Goal: Find specific page/section: Find specific page/section

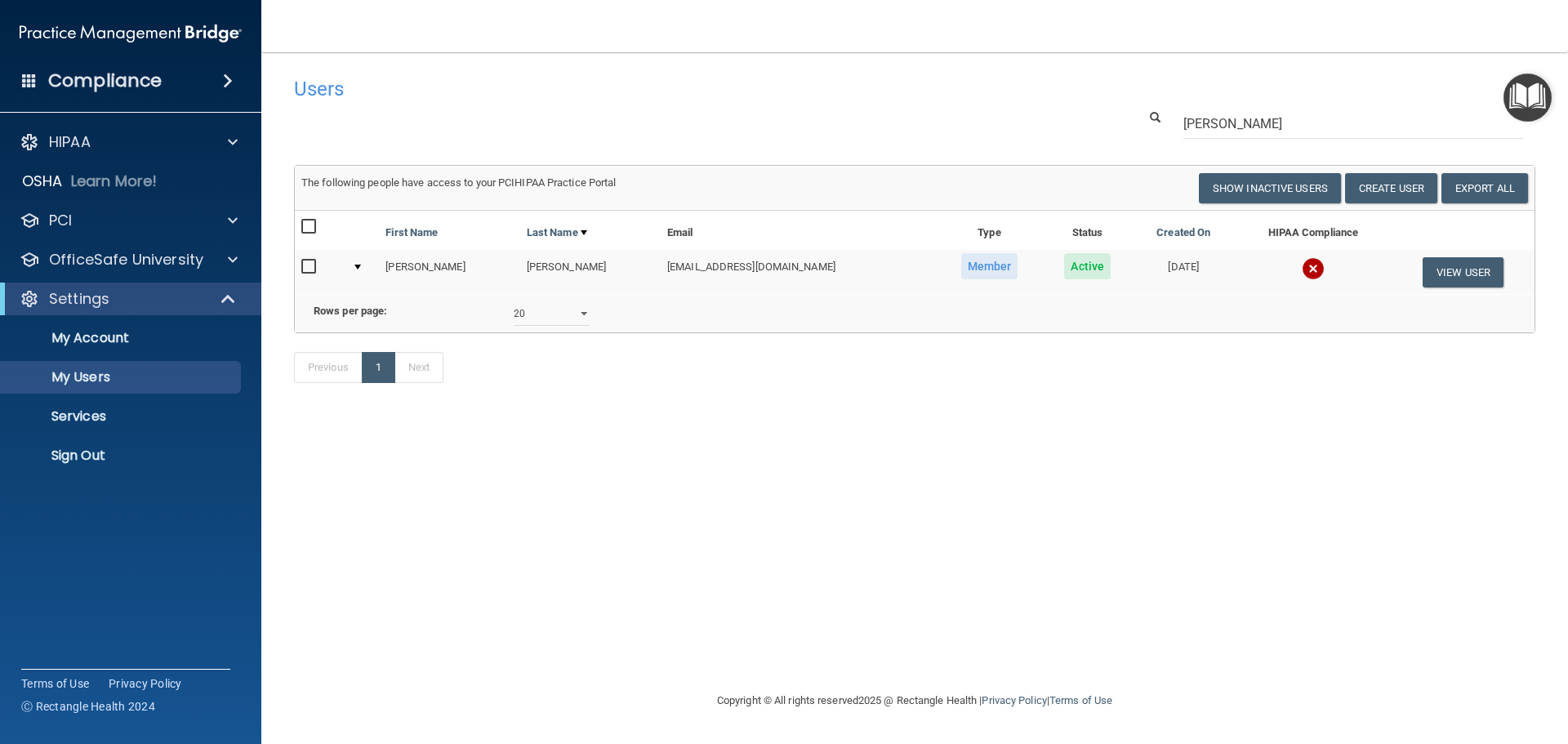
select select "20"
click at [1302, 265] on img at bounding box center [1313, 268] width 23 height 23
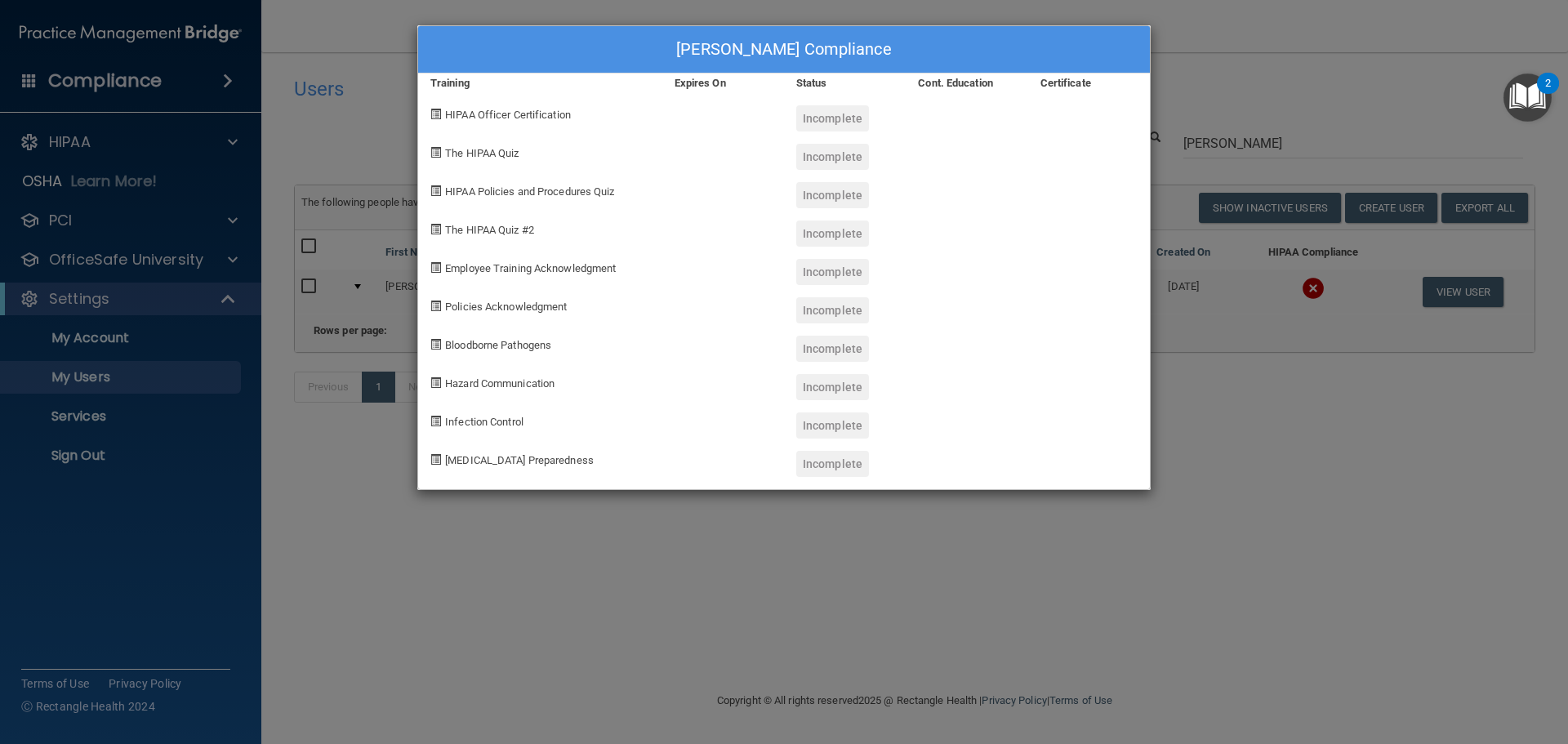
click at [1331, 87] on div "[PERSON_NAME] Compliance Training Expires On Status Cont. Education Certificate…" at bounding box center [784, 372] width 1568 height 744
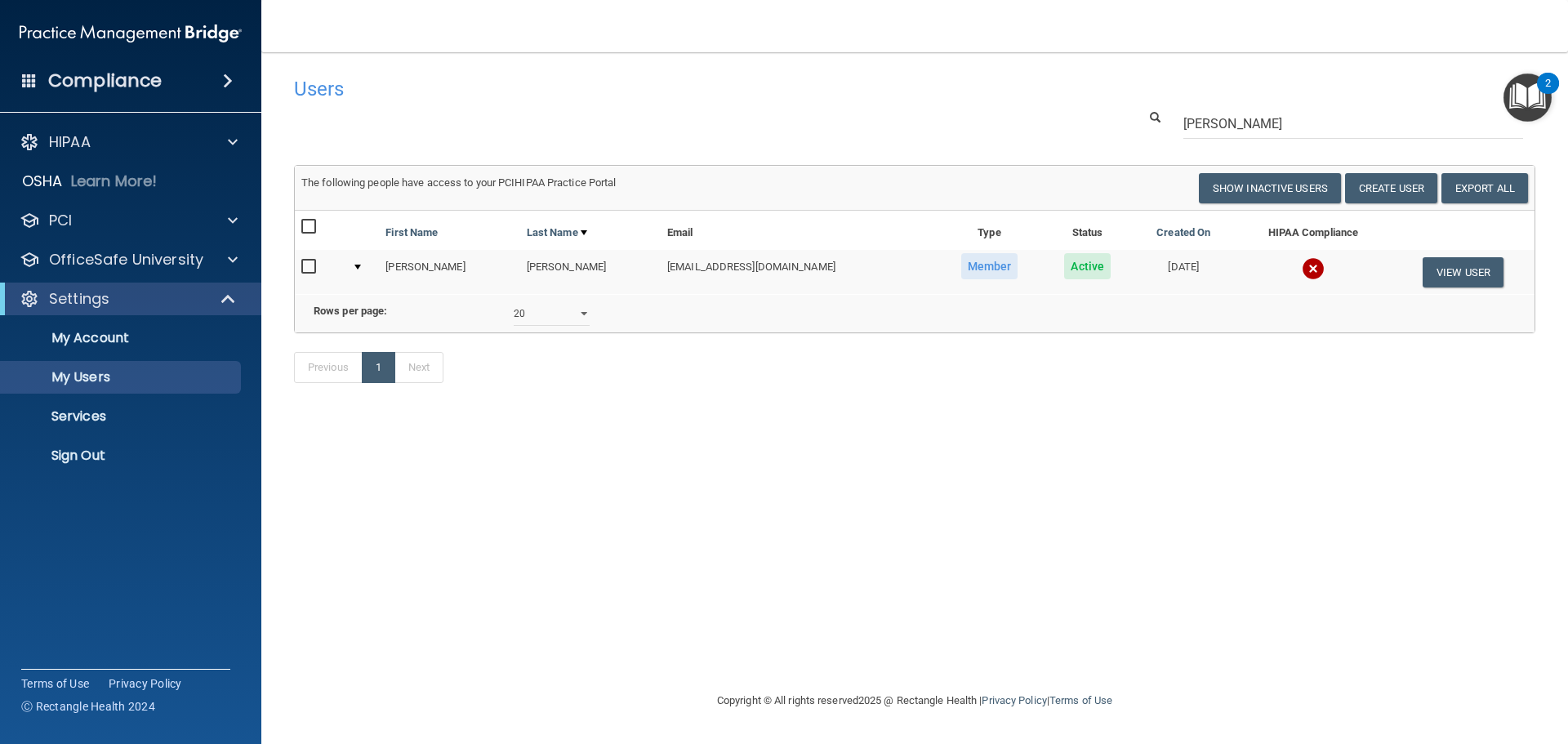
click at [328, 94] on h4 "Users" at bounding box center [651, 89] width 713 height 21
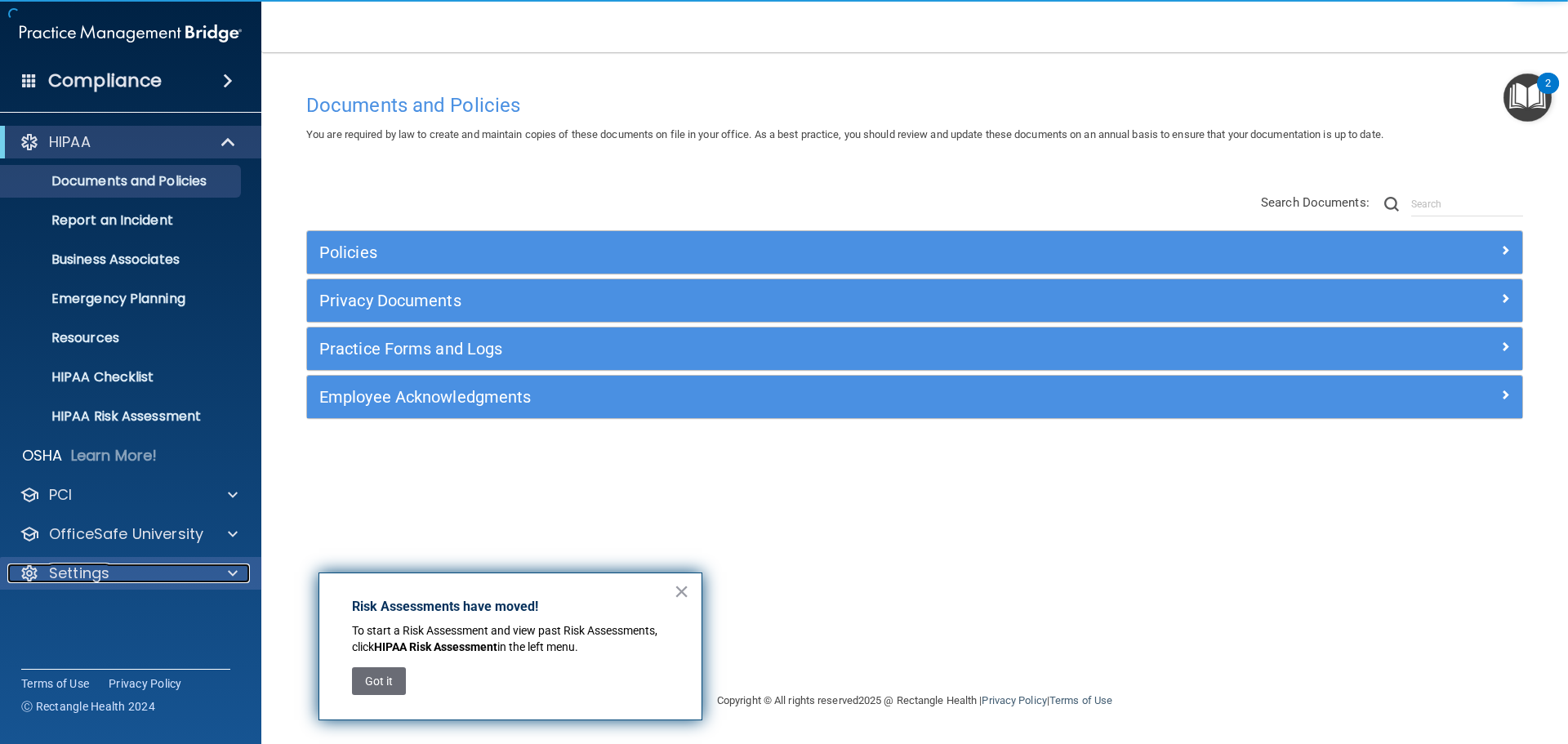
click at [82, 574] on p "Settings" at bounding box center [79, 574] width 61 height 20
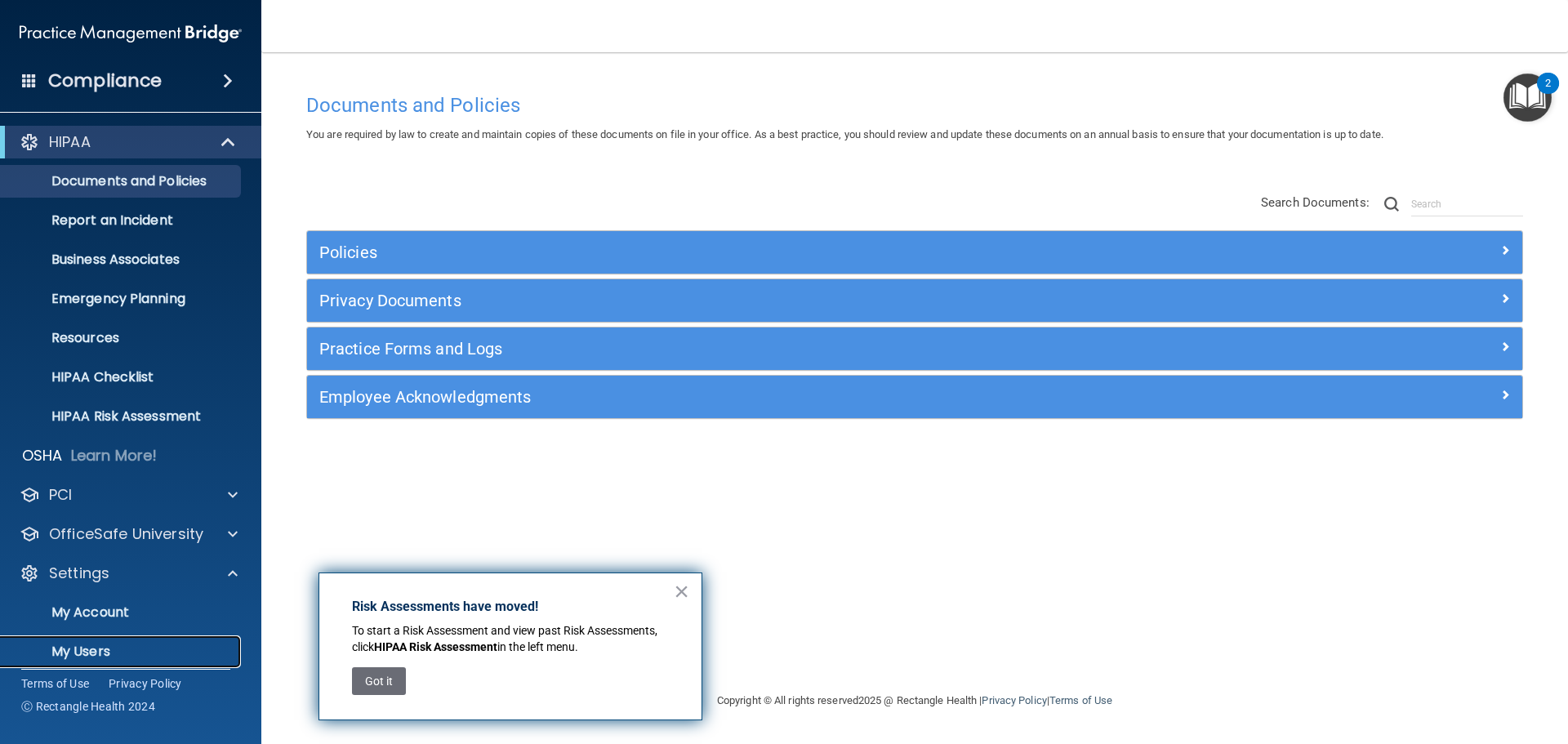
click at [89, 649] on p "My Users" at bounding box center [123, 651] width 223 height 16
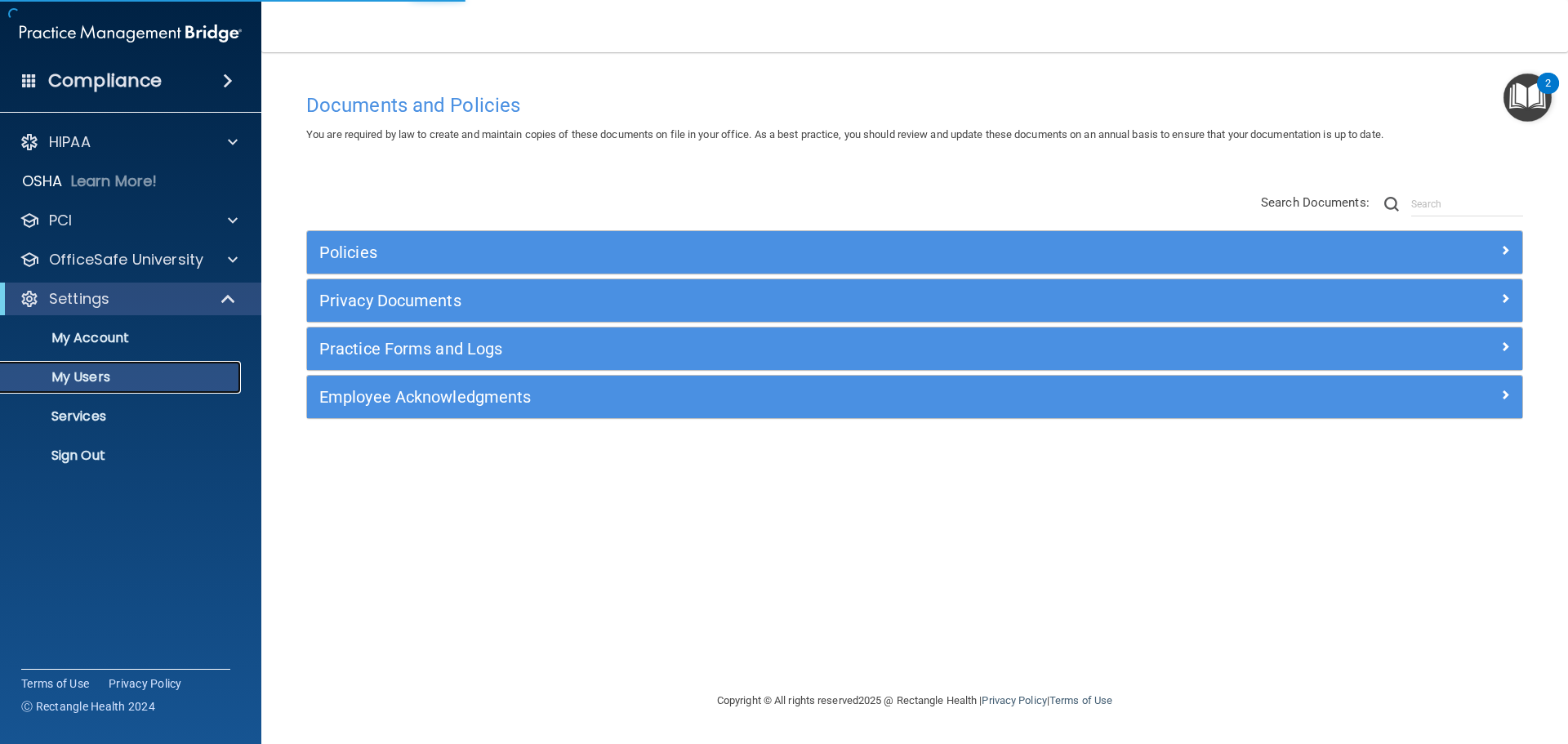
select select "20"
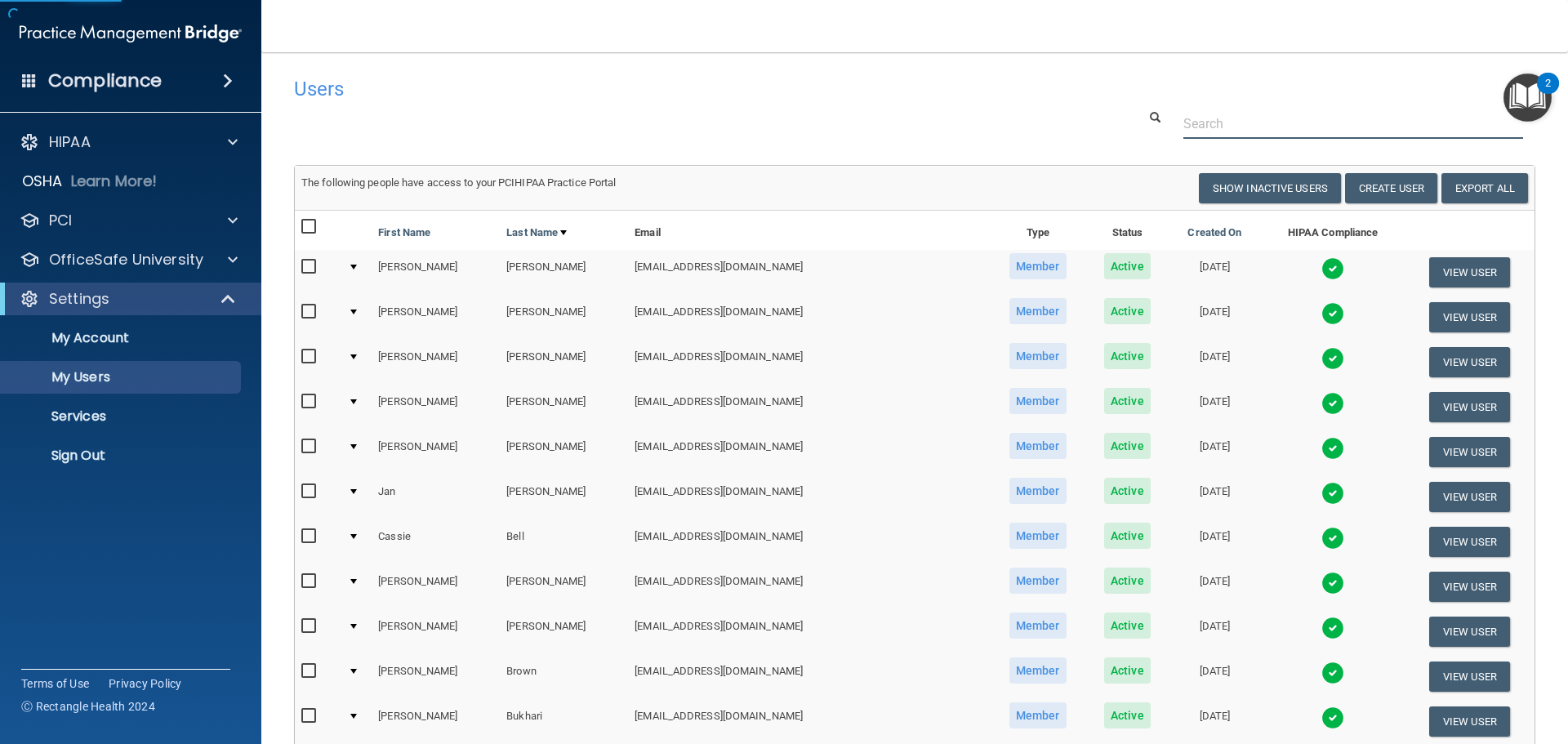
click at [1221, 124] on input "text" at bounding box center [1353, 124] width 340 height 30
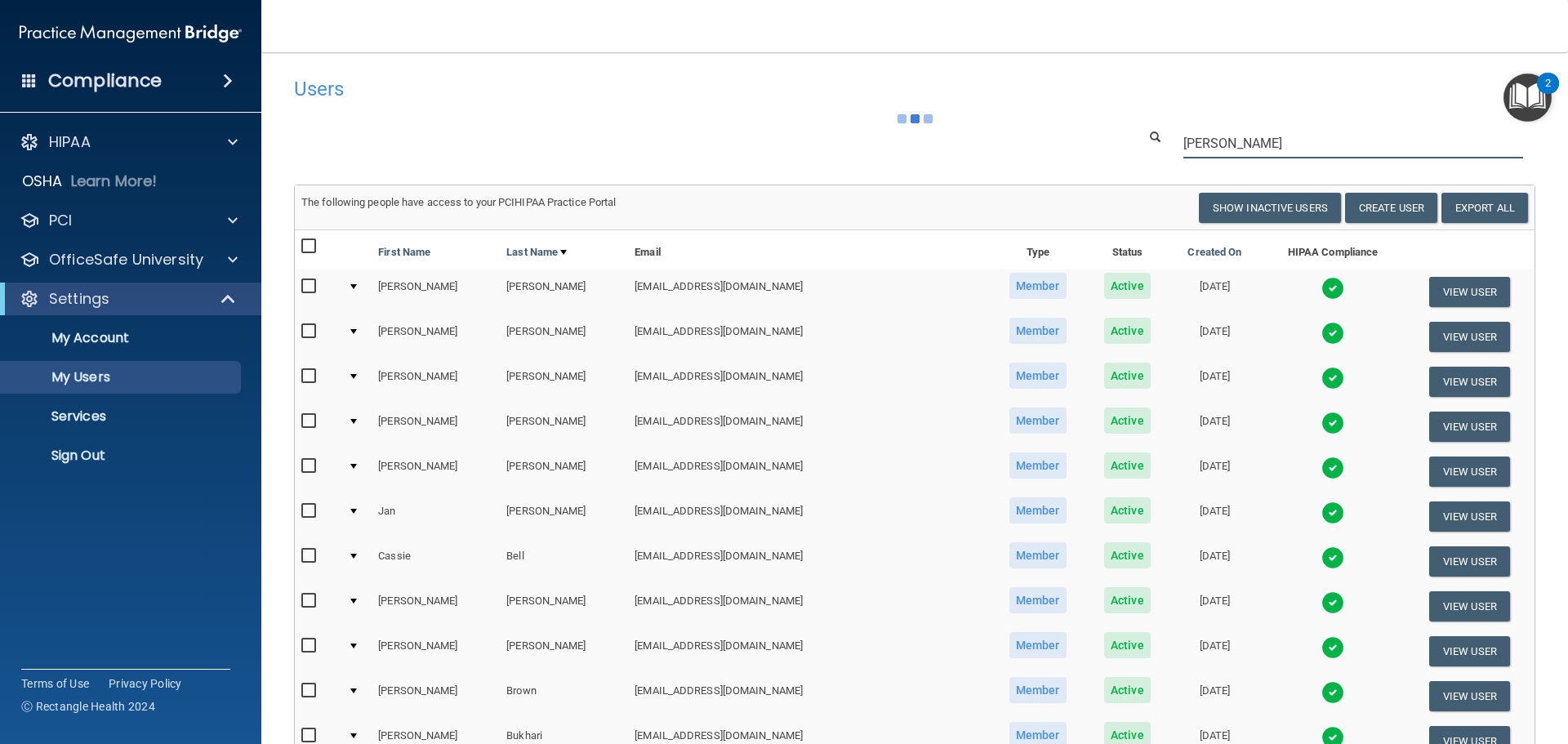
type input "[PERSON_NAME]"
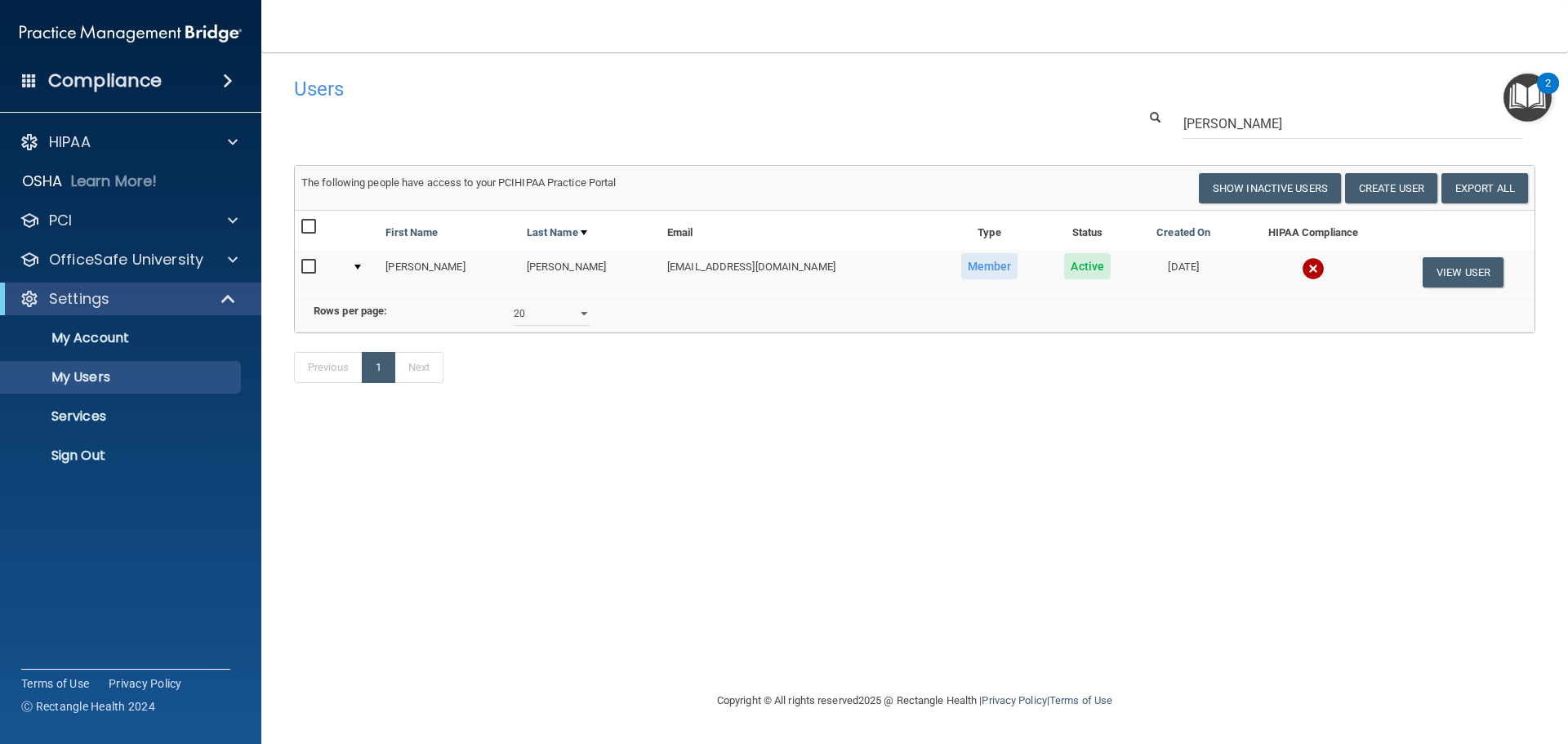
click at [1302, 268] on img at bounding box center [1313, 268] width 23 height 23
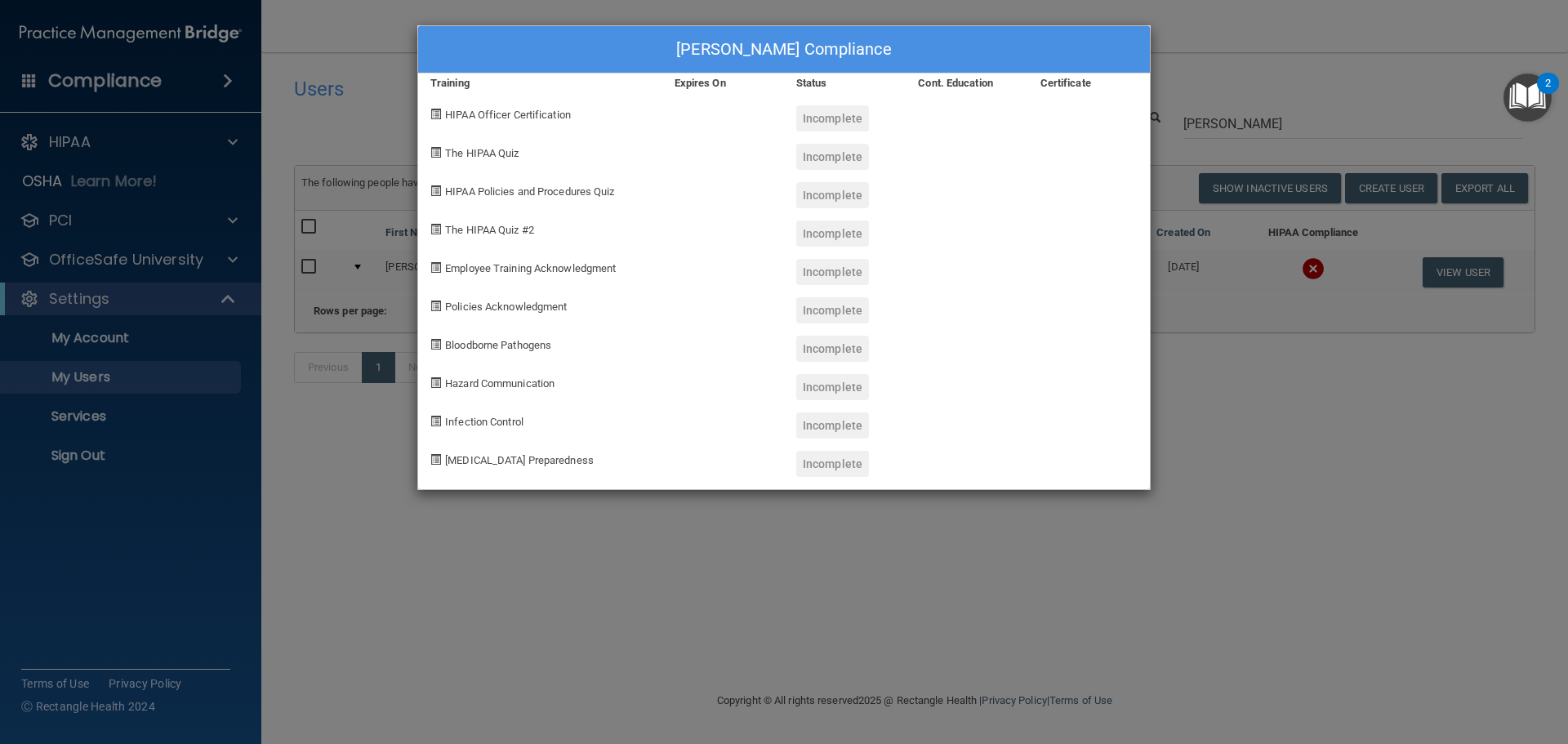
click at [1293, 84] on div "[PERSON_NAME] Compliance Training Expires On Status Cont. Education Certificate…" at bounding box center [784, 372] width 1568 height 744
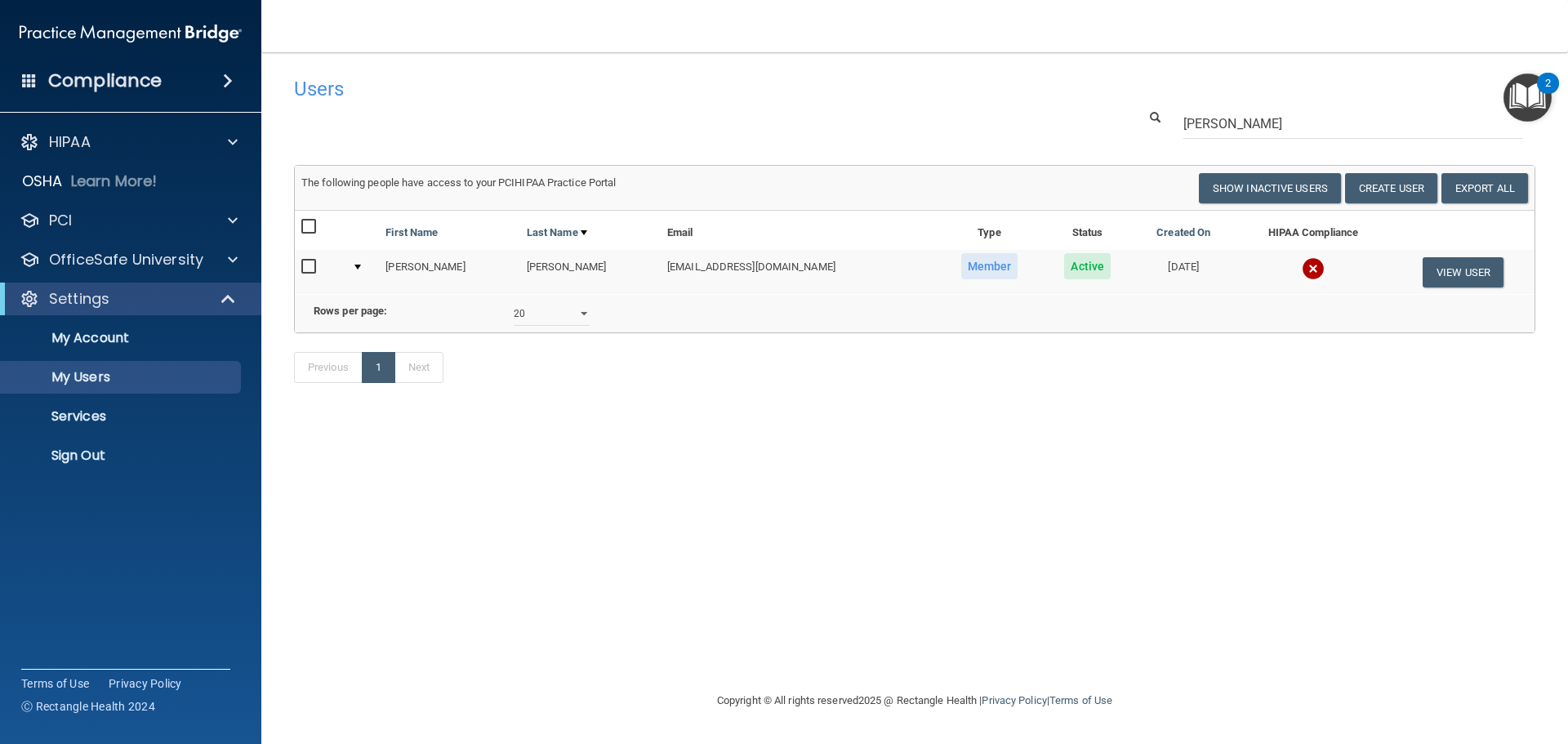
click at [320, 93] on h4 "Users" at bounding box center [651, 89] width 713 height 21
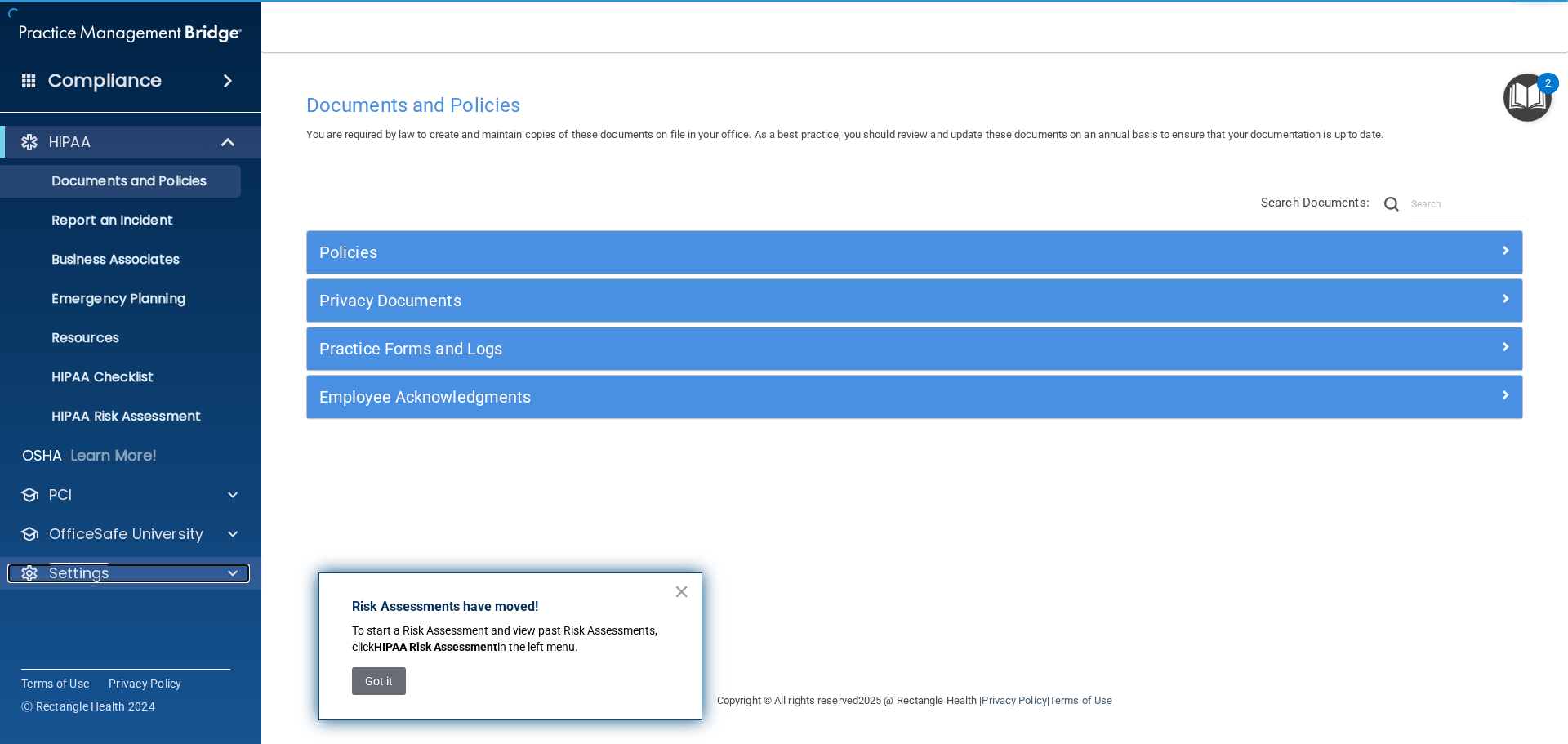
click at [93, 570] on p "Settings" at bounding box center [79, 574] width 61 height 20
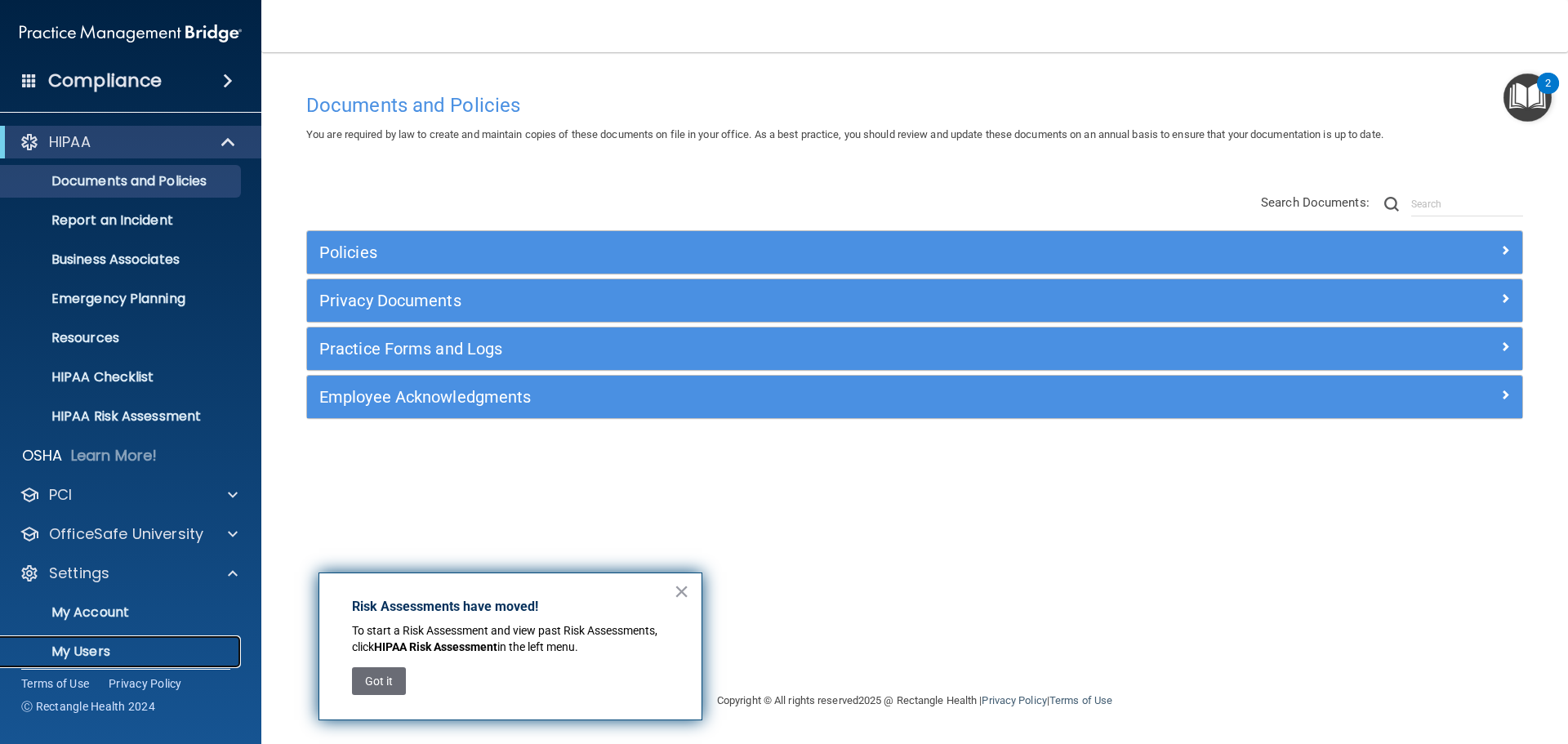
click at [97, 643] on p "My Users" at bounding box center [123, 651] width 223 height 16
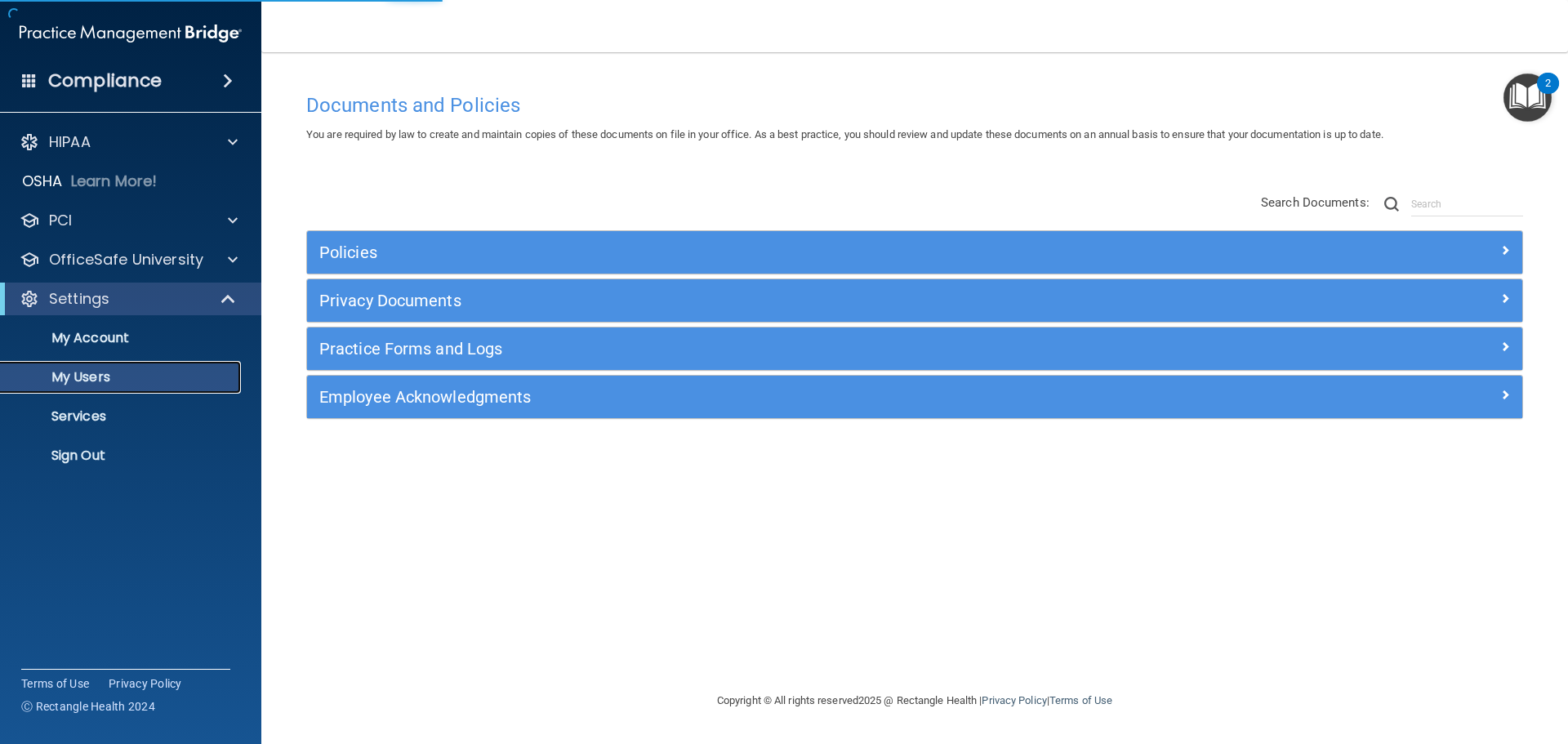
select select "20"
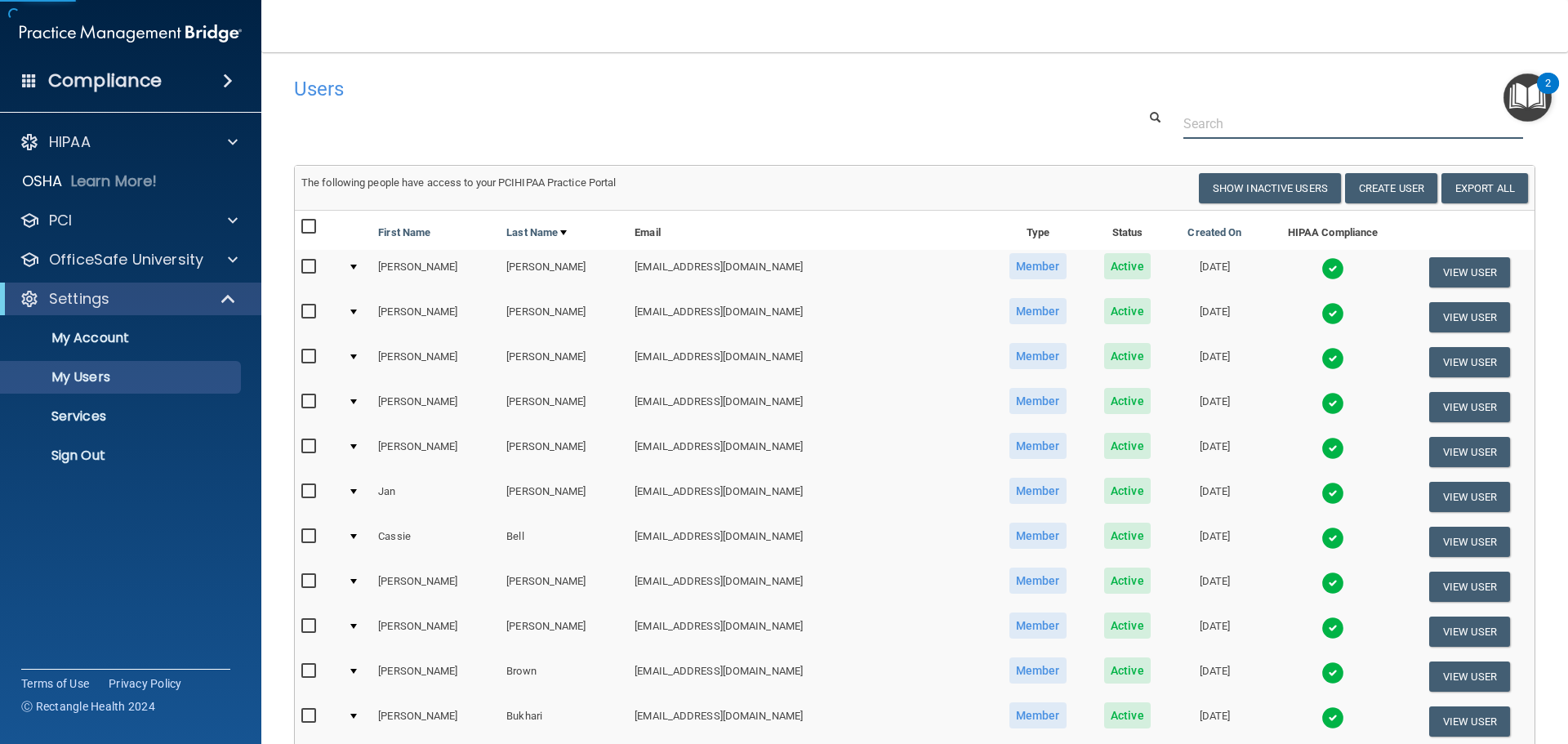
click at [1224, 128] on input "text" at bounding box center [1353, 124] width 340 height 30
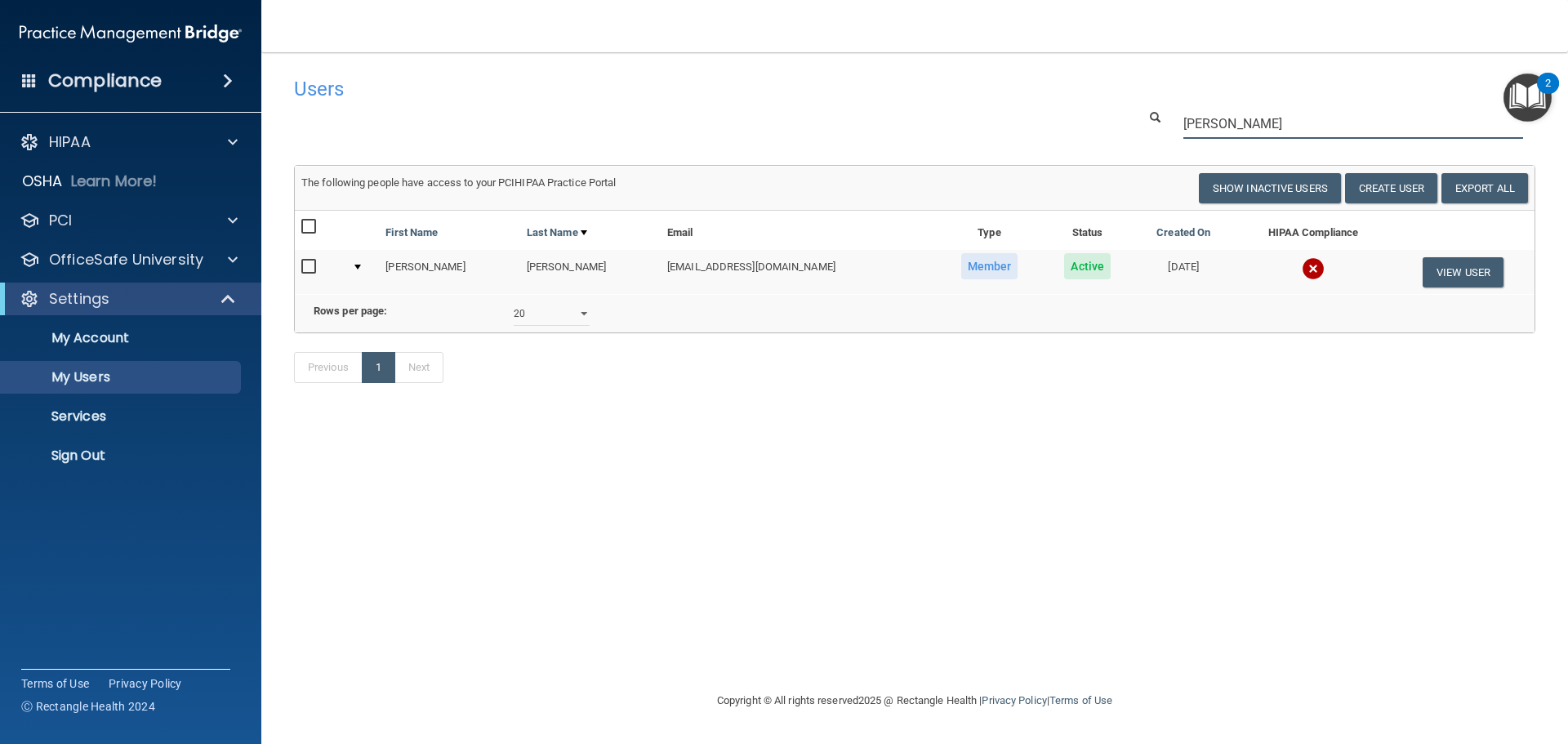
type input "[PERSON_NAME]"
click at [1302, 273] on img at bounding box center [1313, 268] width 23 height 23
